Goal: Check status: Check status

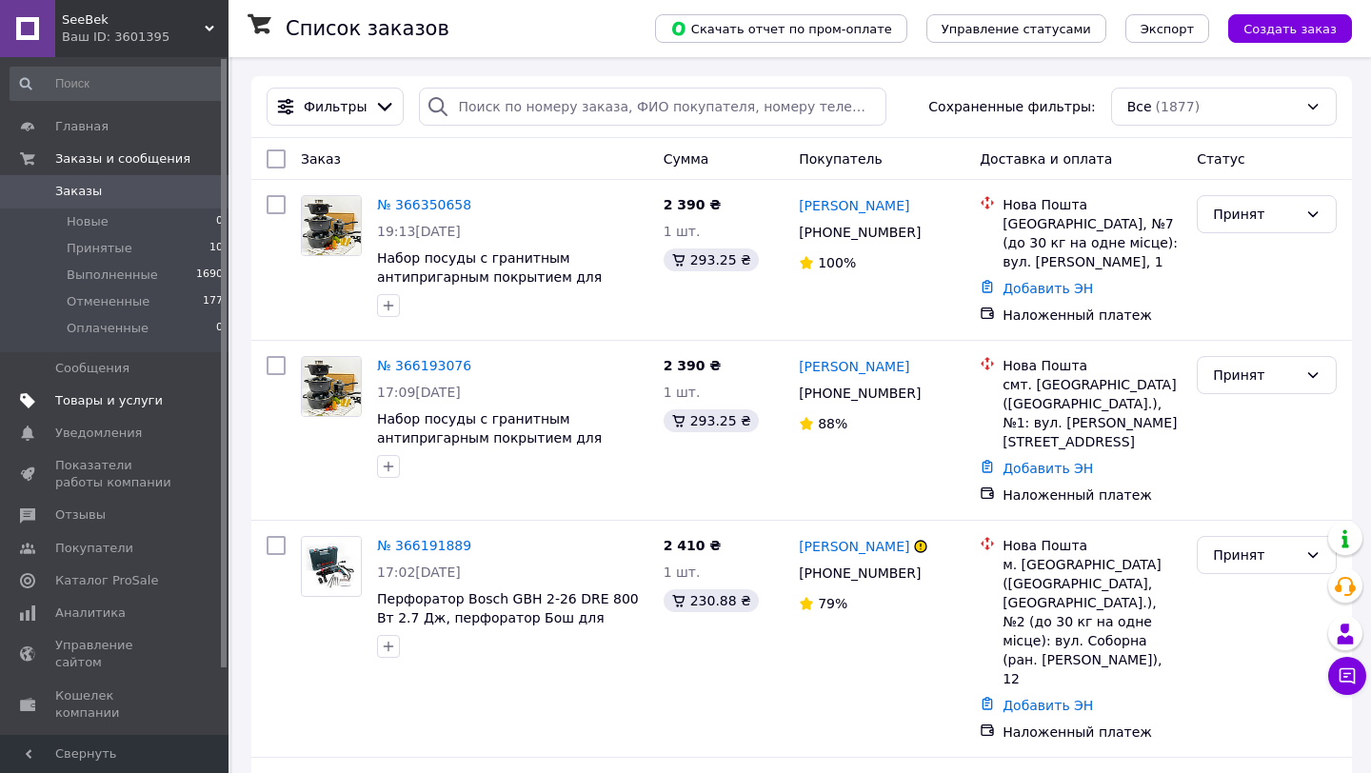
click at [115, 414] on link "Товары и услуги" at bounding box center [117, 401] width 234 height 32
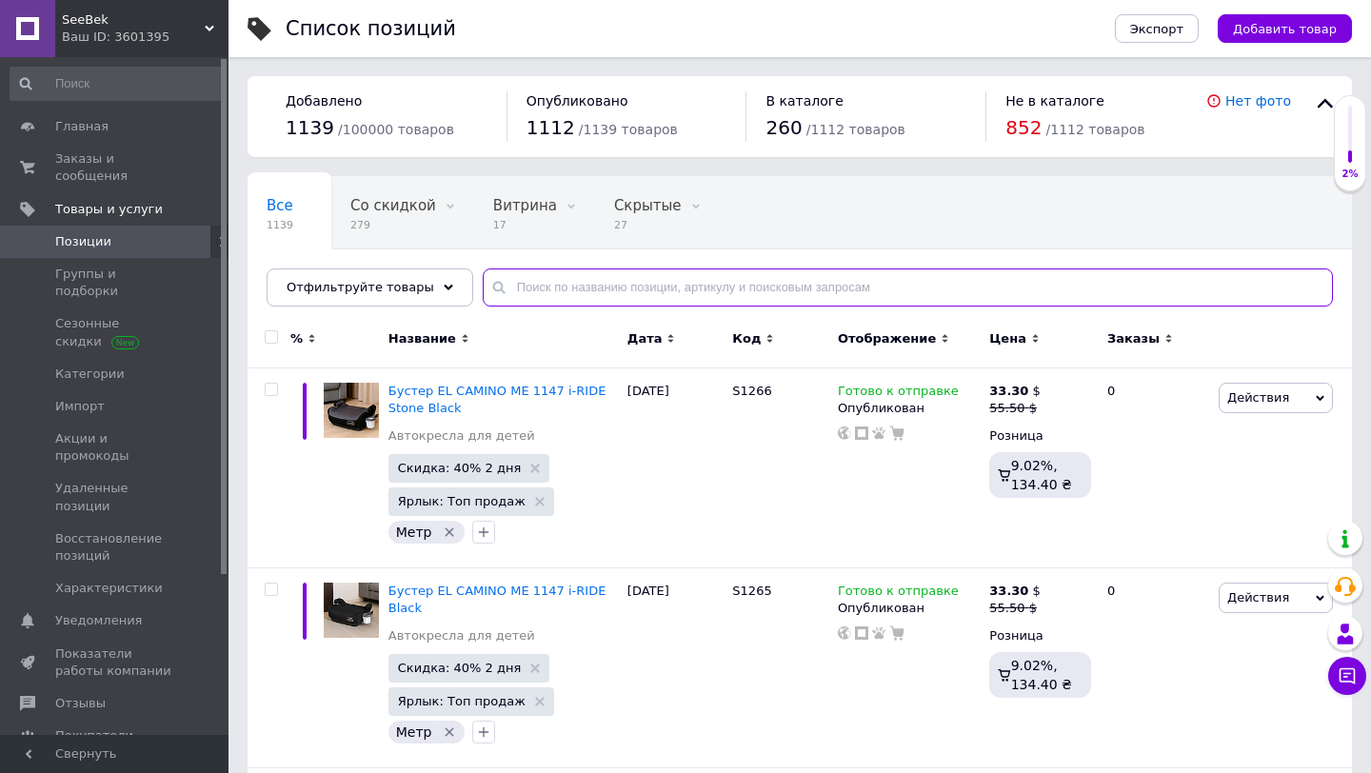
click at [540, 290] on input "text" at bounding box center [908, 288] width 850 height 38
paste input "Ударный шуруповерт DeWALT DCD791 24V 6Ah КИТ-8-1 1800об/мин аккумуляторный Дево…"
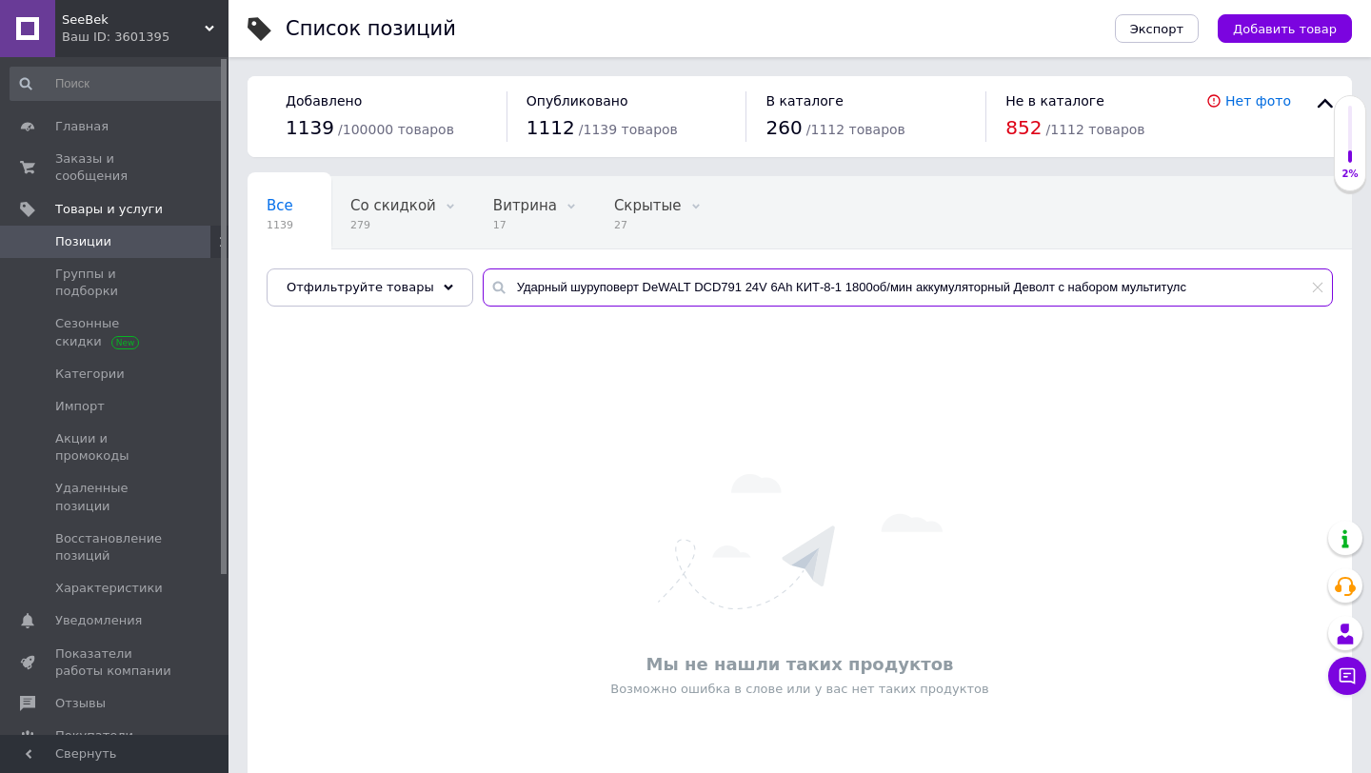
drag, startPoint x: 834, startPoint y: 290, endPoint x: 1277, endPoint y: 290, distance: 442.8
click at [1279, 290] on input "Ударный шуруповерт DeWALT DCD791 24V 6Ah КИТ-8-1 1800об/мин аккумуляторный Дево…" at bounding box center [908, 288] width 850 height 38
drag, startPoint x: 623, startPoint y: 290, endPoint x: 485, endPoint y: 291, distance: 138.1
click at [485, 291] on div "DeWALT DCD791 24V 6Ah КИТ-8-1 1" at bounding box center [908, 288] width 850 height 38
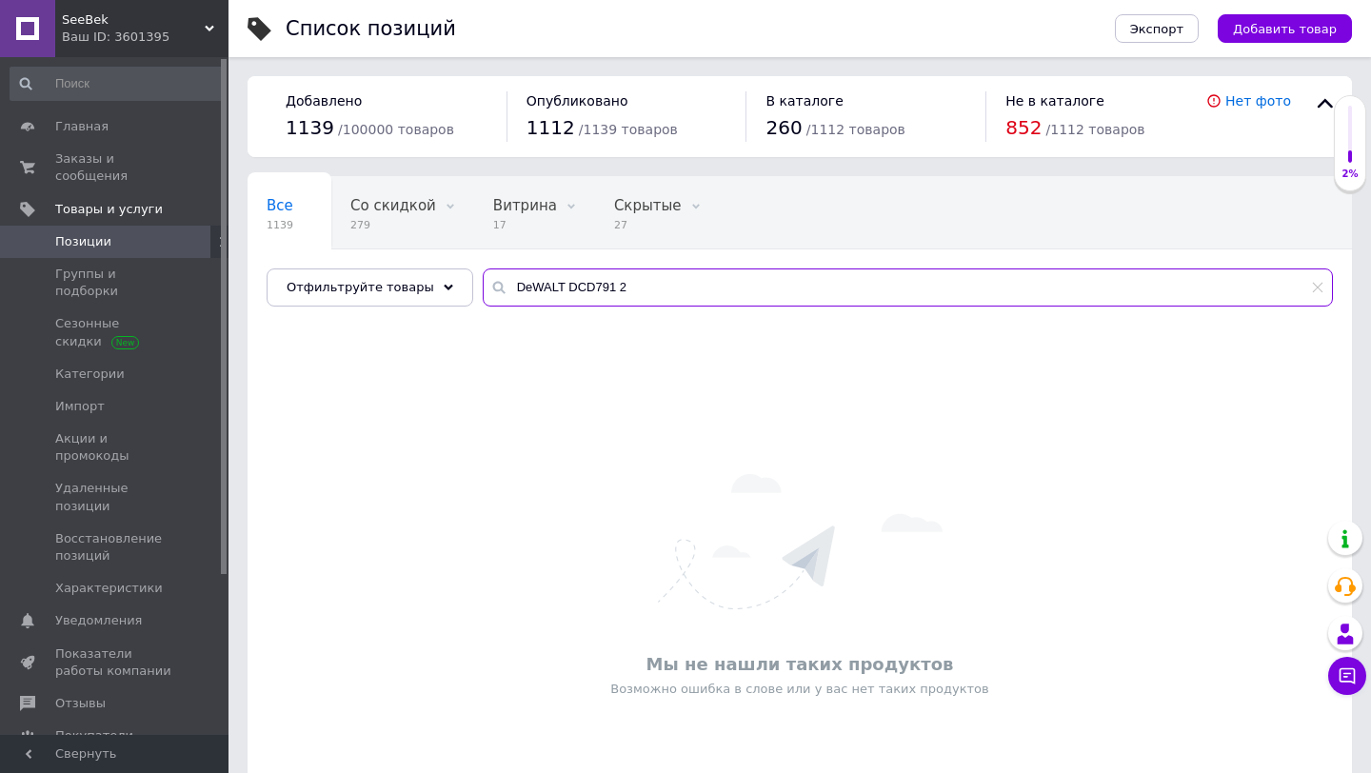
drag, startPoint x: 612, startPoint y: 290, endPoint x: 773, endPoint y: 290, distance: 160.9
click at [773, 290] on input "DeWALT DCD791 2" at bounding box center [908, 288] width 850 height 38
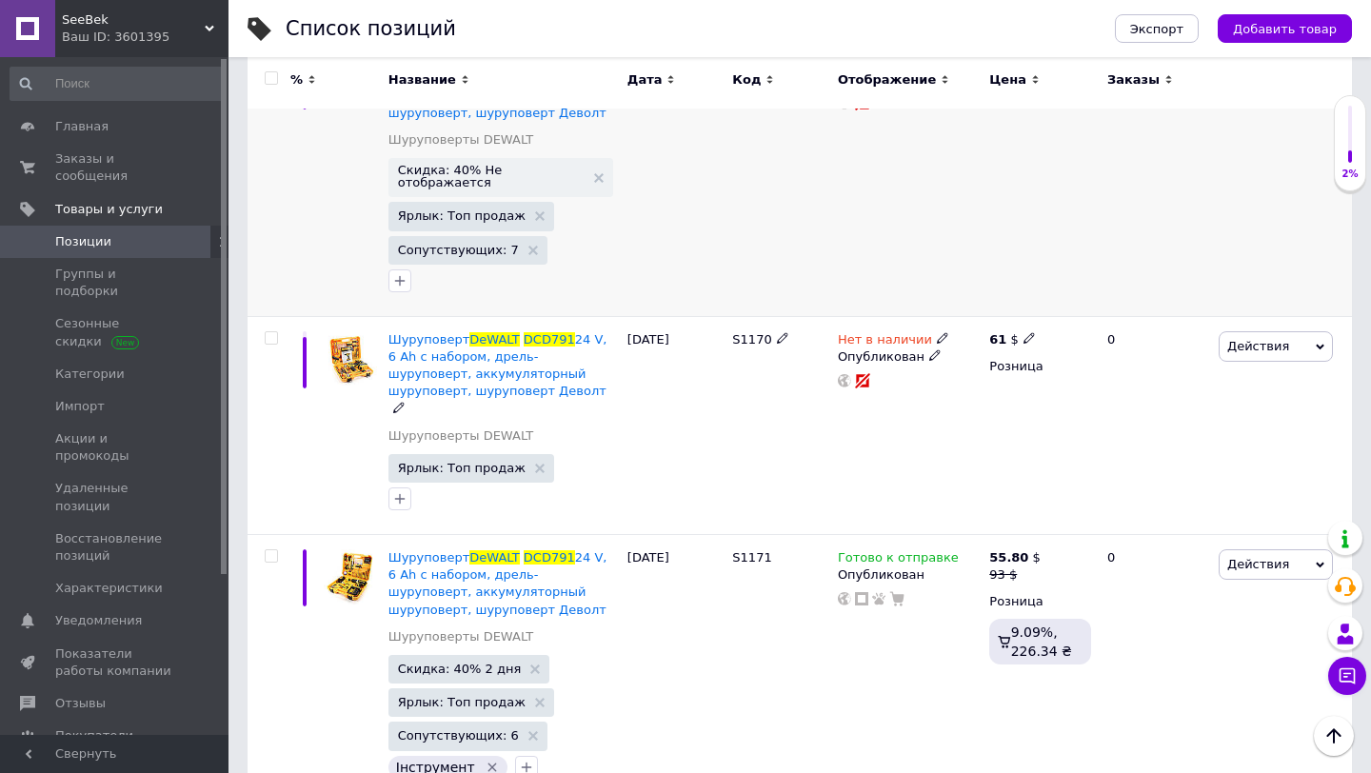
scroll to position [350, 0]
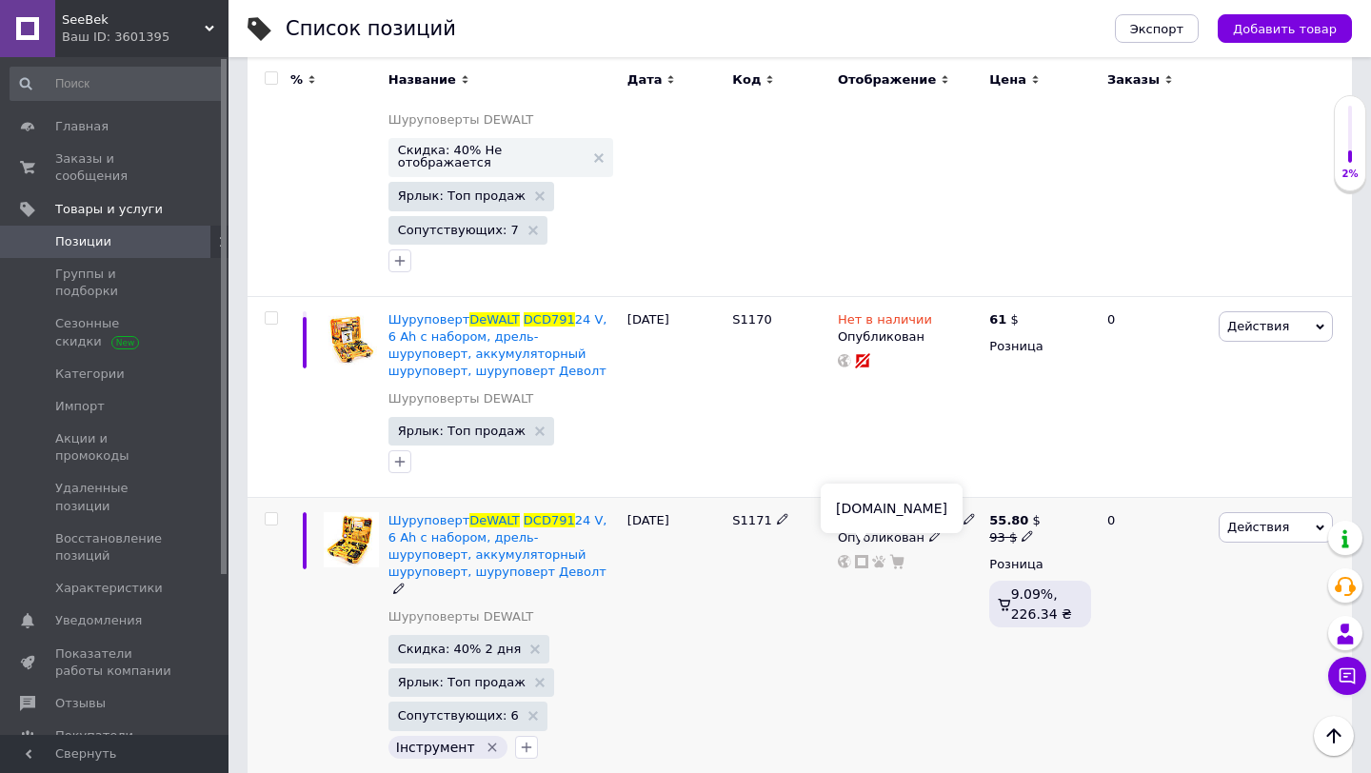
type input "DeWALT DCD791"
click at [860, 555] on icon at bounding box center [861, 561] width 13 height 13
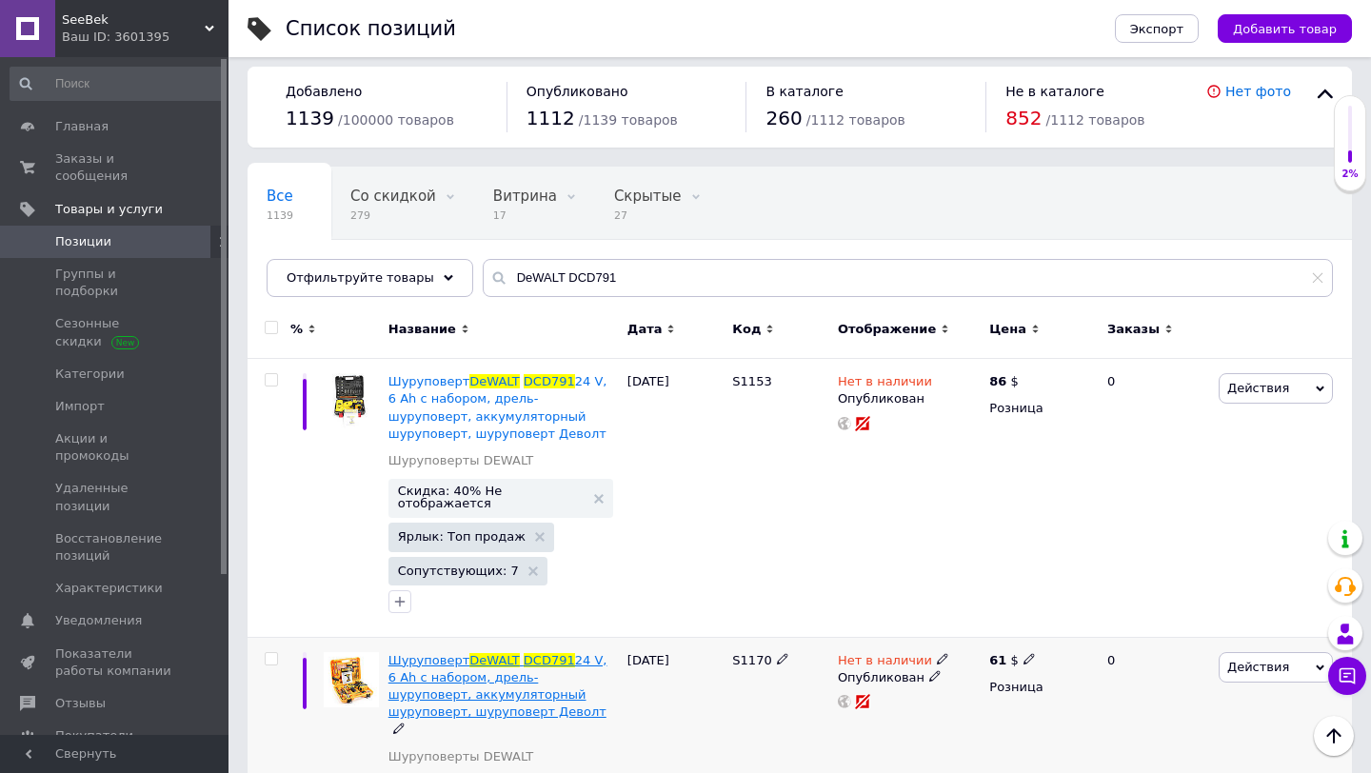
scroll to position [0, 0]
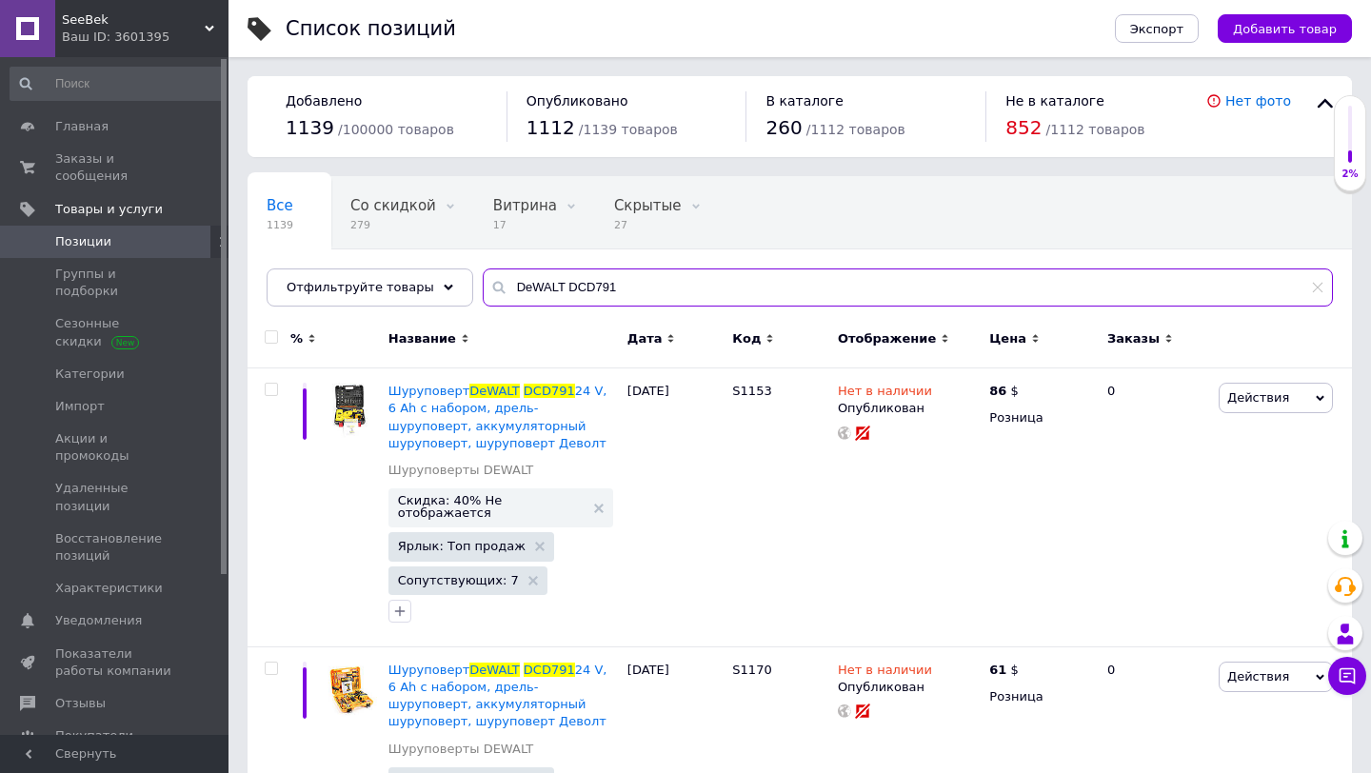
click at [556, 276] on input "DeWALT DCD791" at bounding box center [908, 288] width 850 height 38
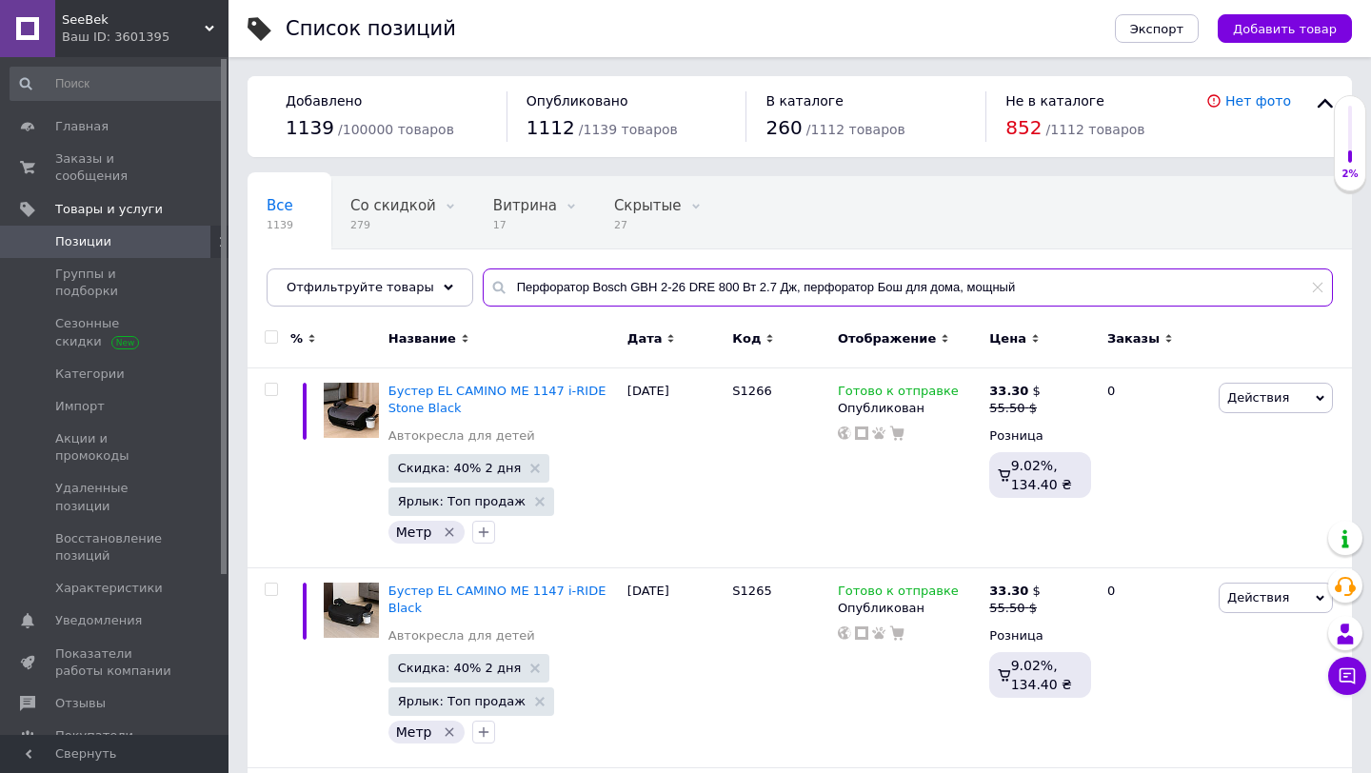
drag, startPoint x: 746, startPoint y: 288, endPoint x: 1036, endPoint y: 288, distance: 290.5
click at [1036, 288] on input "Перфоратор Bosch GBH 2-26 DRE 800 Вт 2.7 Дж, перфоратор Бош для дома, мощный" at bounding box center [908, 288] width 850 height 38
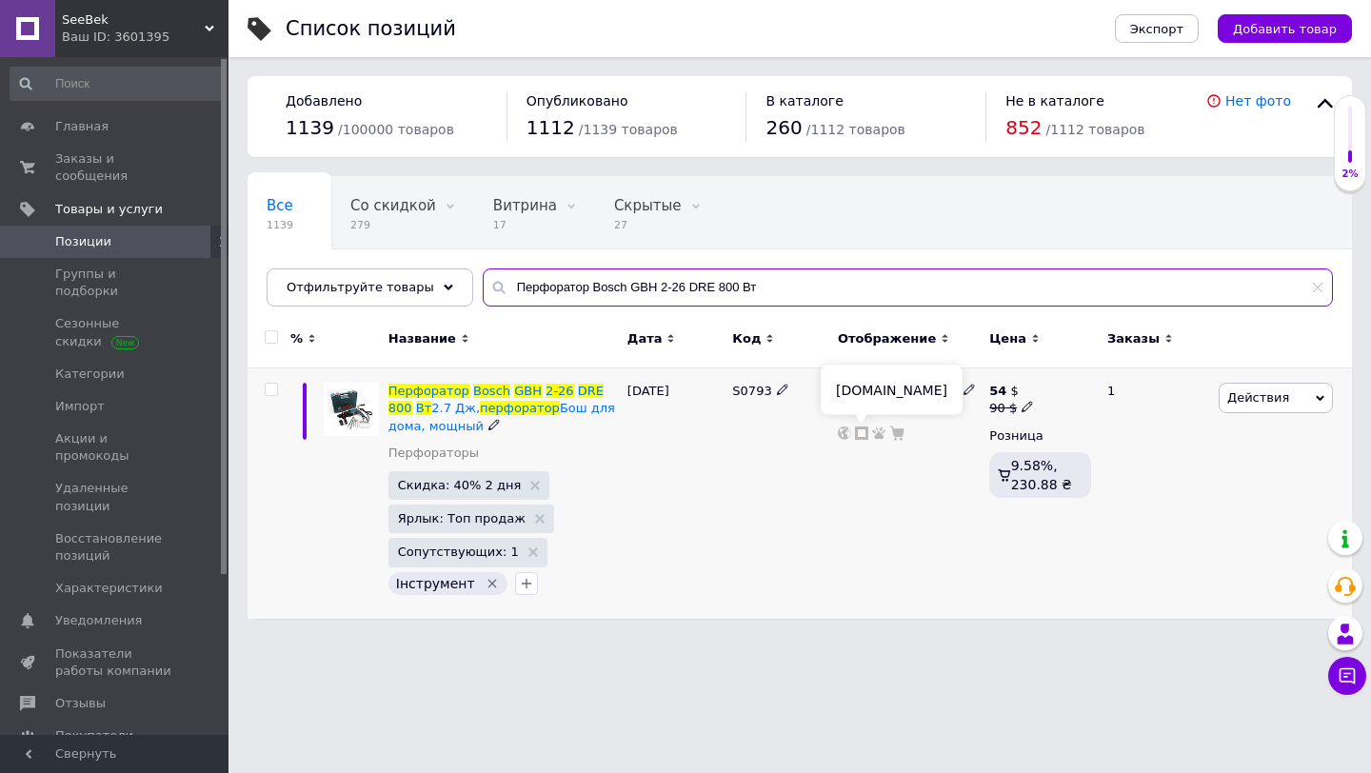
type input "Перфоратор Bosch GBH 2-26 DRE 800 Вт"
click at [861, 431] on icon at bounding box center [861, 433] width 13 height 13
click at [104, 163] on span "Заказы и сообщения" at bounding box center [115, 167] width 121 height 34
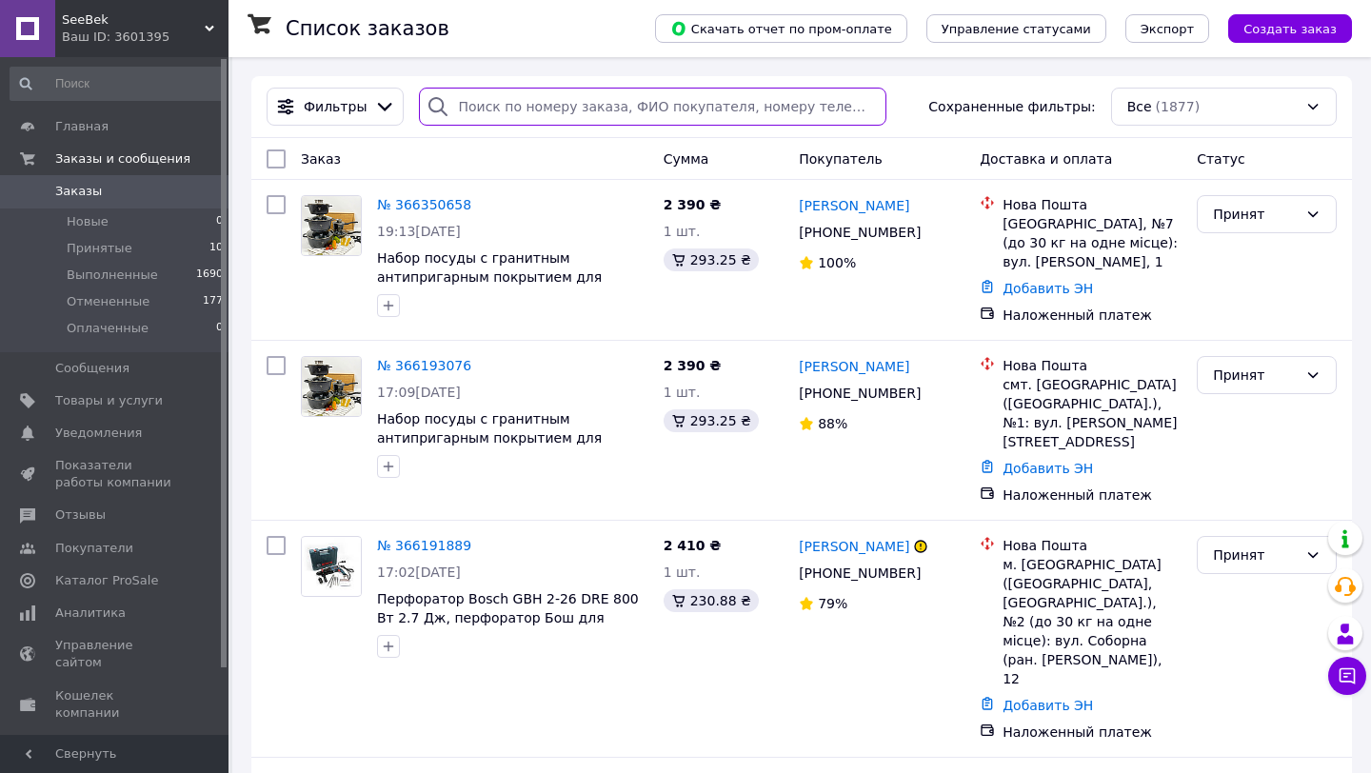
click at [482, 94] on input "search" at bounding box center [653, 107] width 468 height 38
paste input "366193076"
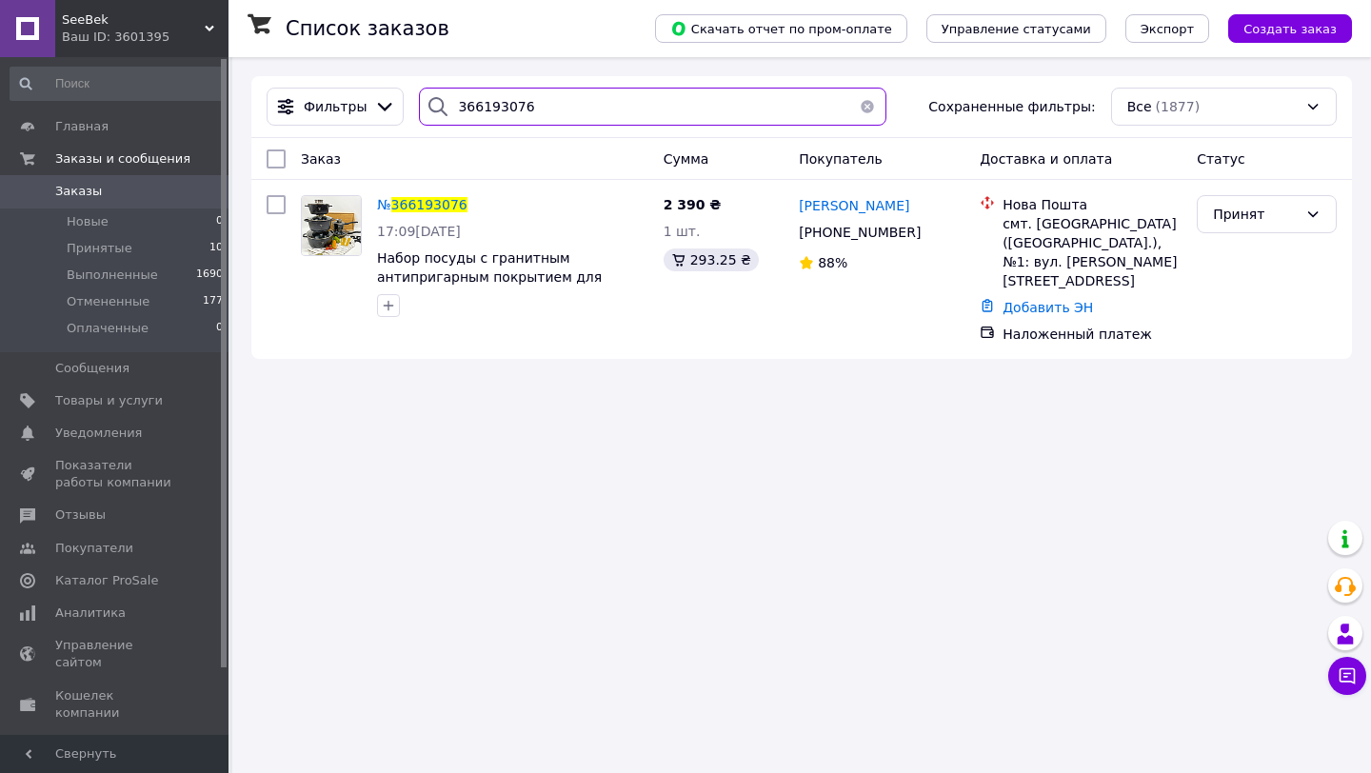
type input "366193076"
click at [110, 50] on div "SeeBek Ваш ID: 3601395" at bounding box center [141, 28] width 173 height 57
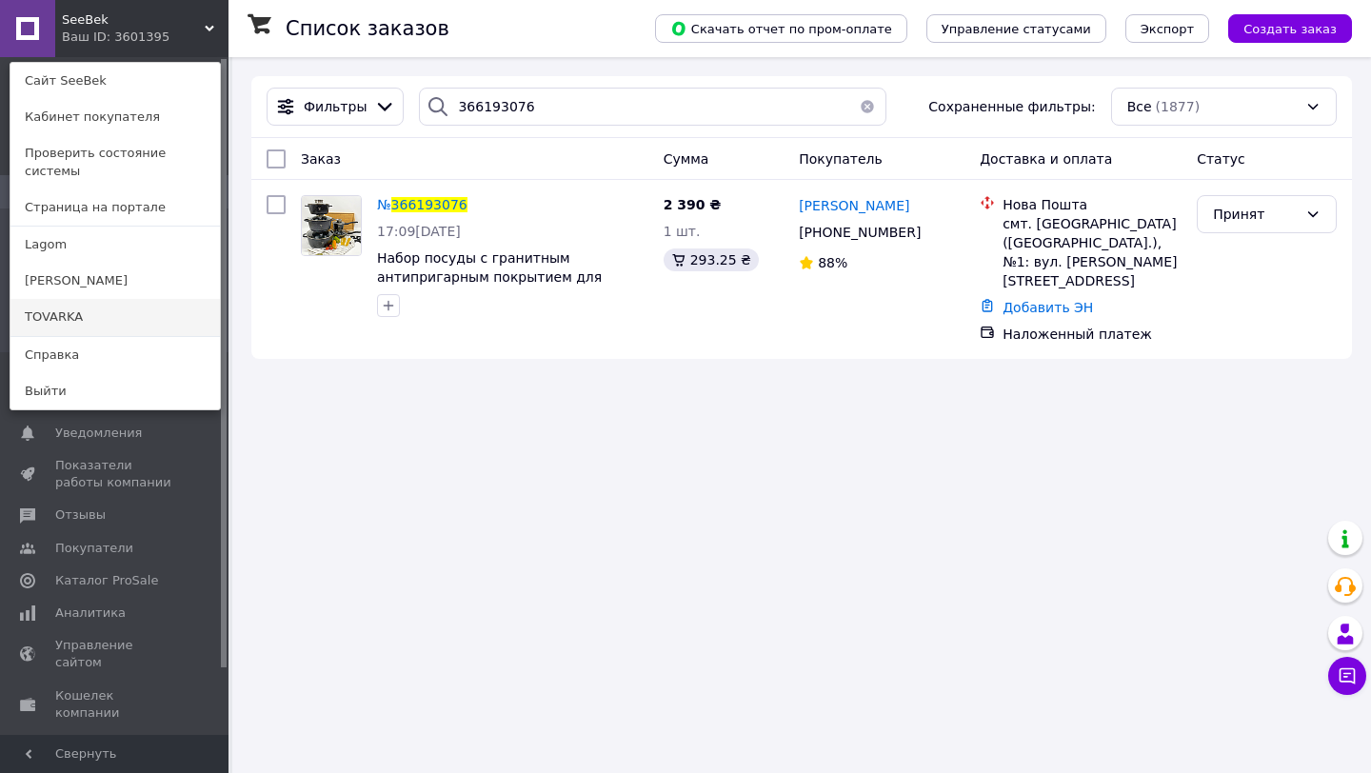
click at [80, 309] on link "TOVARKA" at bounding box center [115, 317] width 210 height 36
